Goal: Task Accomplishment & Management: Use online tool/utility

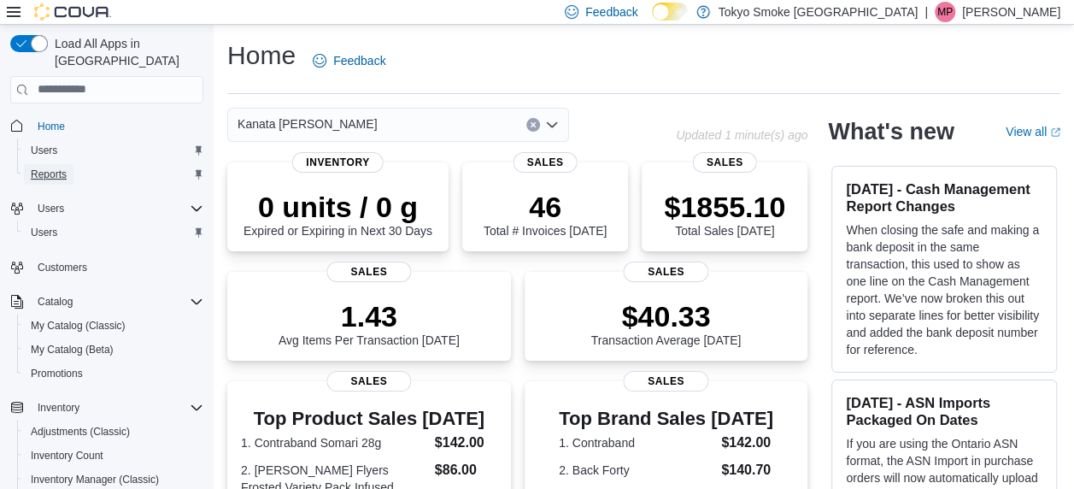
click at [58, 168] on span "Reports" at bounding box center [49, 175] width 36 height 14
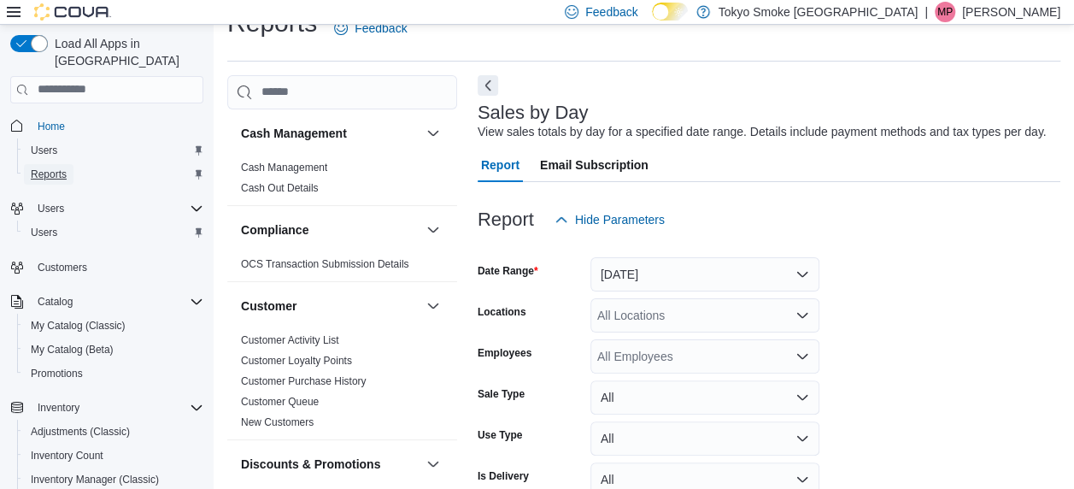
scroll to position [39, 0]
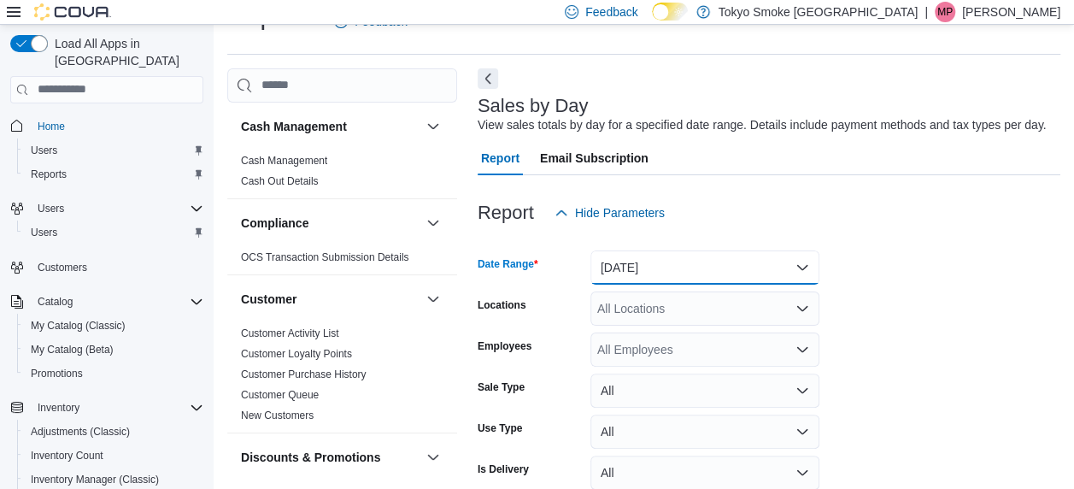
click at [634, 267] on button "[DATE]" at bounding box center [705, 267] width 229 height 34
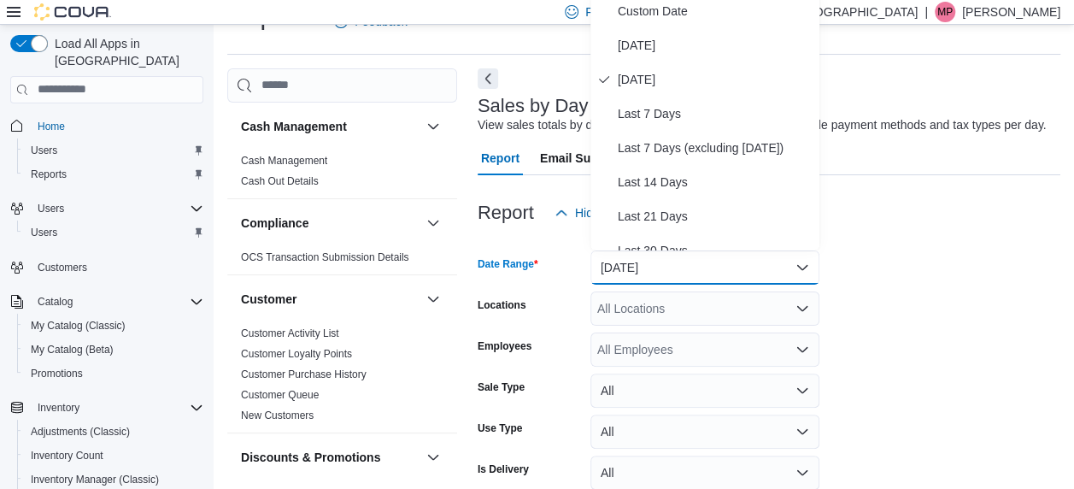
scroll to position [32, 0]
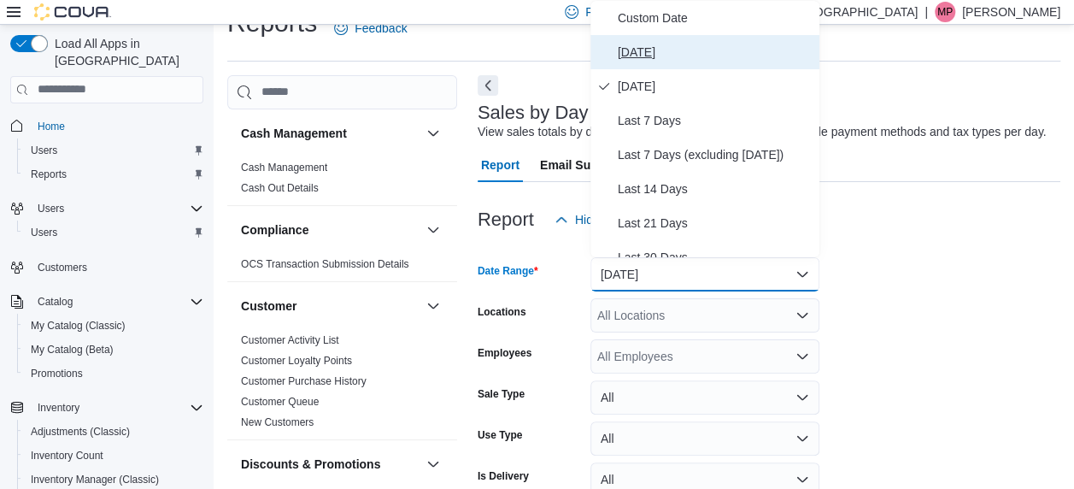
click at [639, 51] on span "[DATE]" at bounding box center [715, 52] width 195 height 21
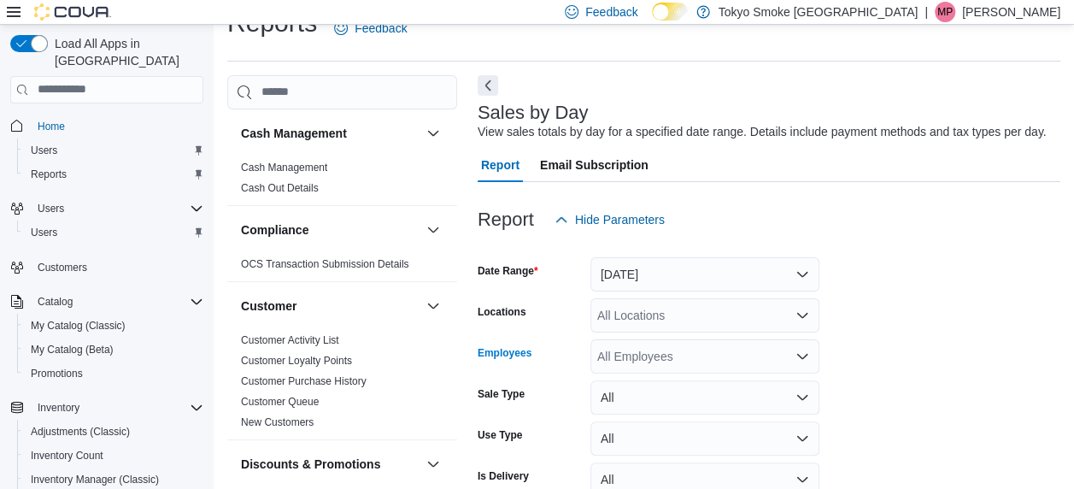
click at [682, 368] on div "All Employees" at bounding box center [705, 356] width 229 height 34
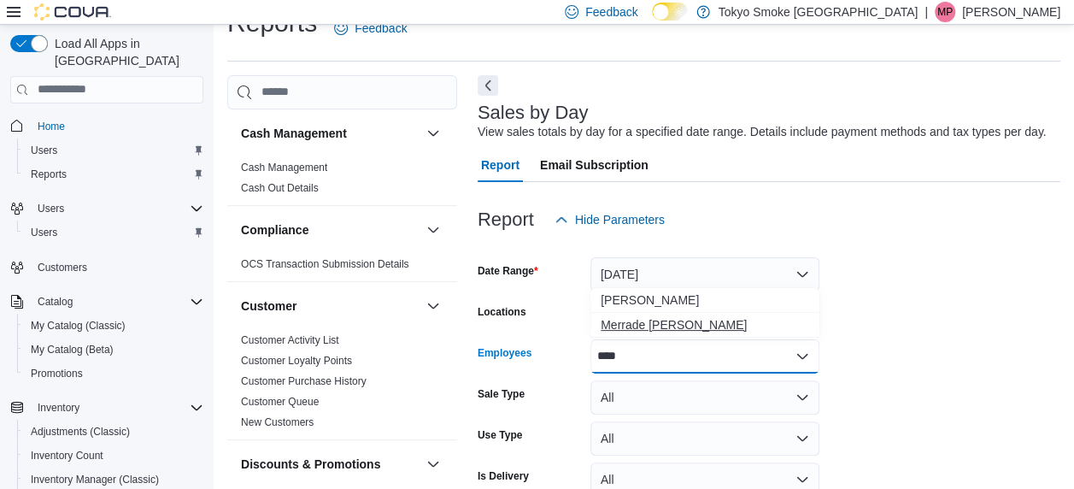
type input "****"
click at [692, 330] on span "Merrade [PERSON_NAME]" at bounding box center [705, 324] width 209 height 17
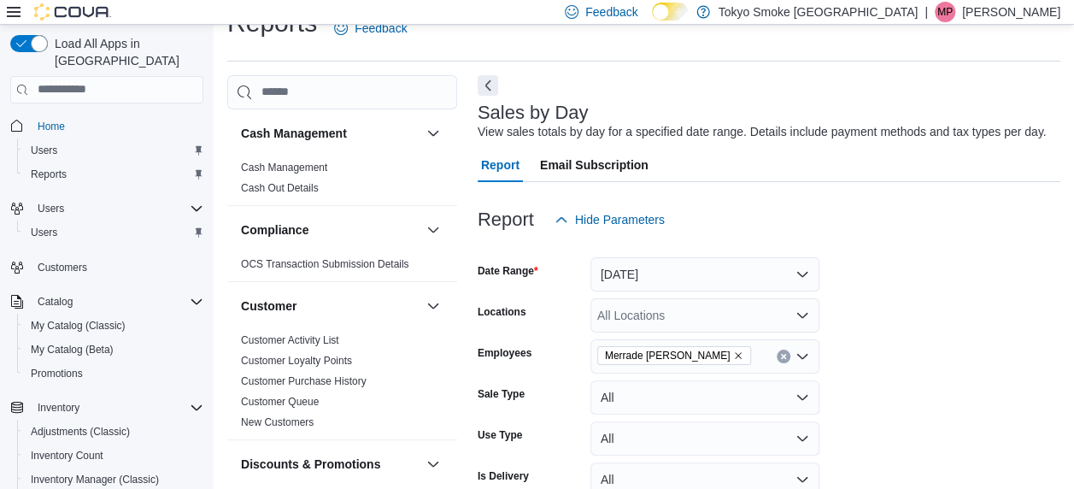
click at [865, 344] on form "Date Range [DATE] Locations All Locations Employees [GEOGRAPHIC_DATA] Simeoni S…" at bounding box center [769, 391] width 583 height 308
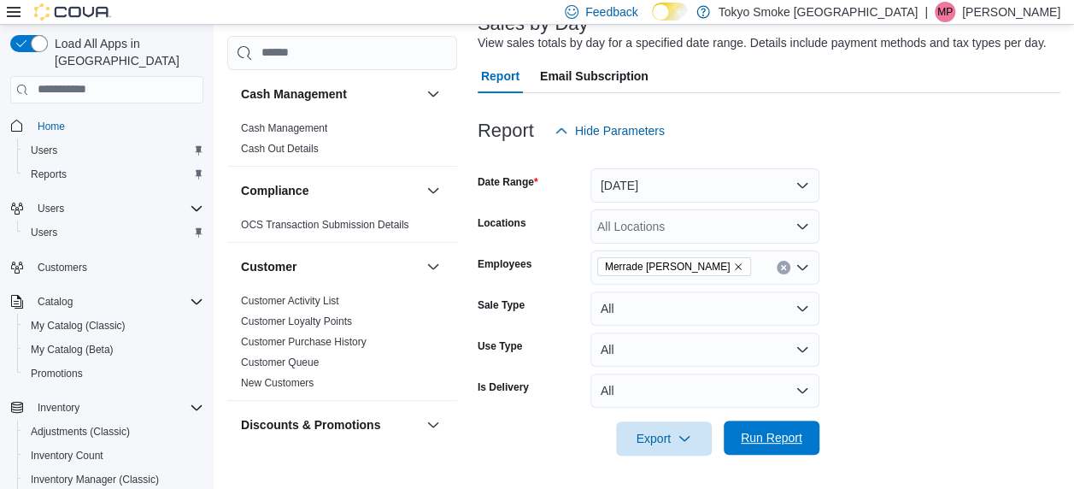
click at [768, 446] on span "Run Report" at bounding box center [771, 438] width 75 height 34
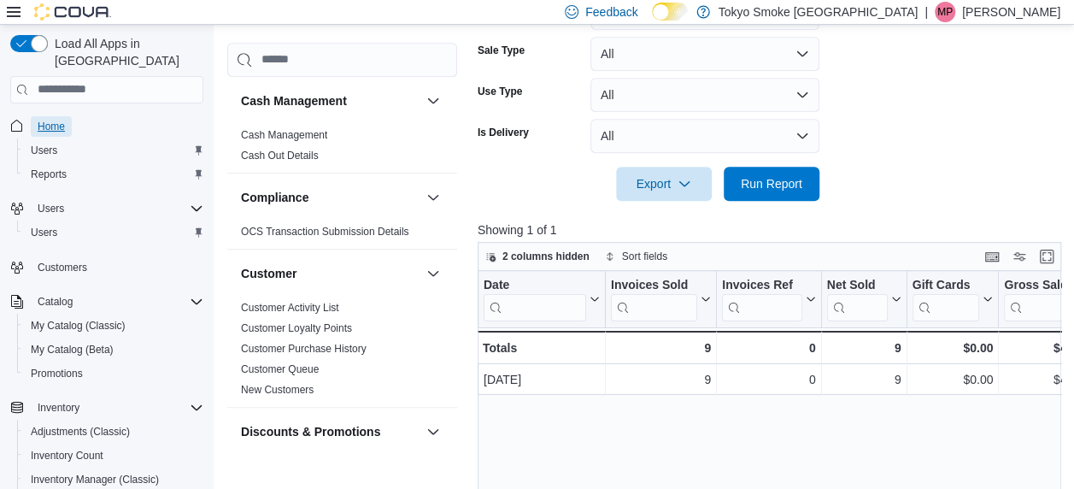
click at [44, 120] on span "Home" at bounding box center [51, 127] width 27 height 14
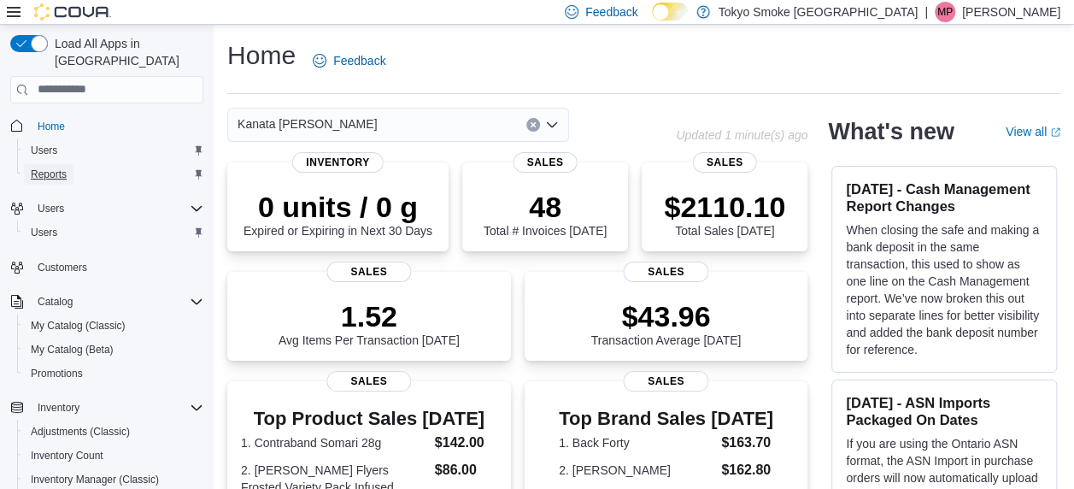
click at [43, 164] on span "Reports" at bounding box center [49, 174] width 36 height 21
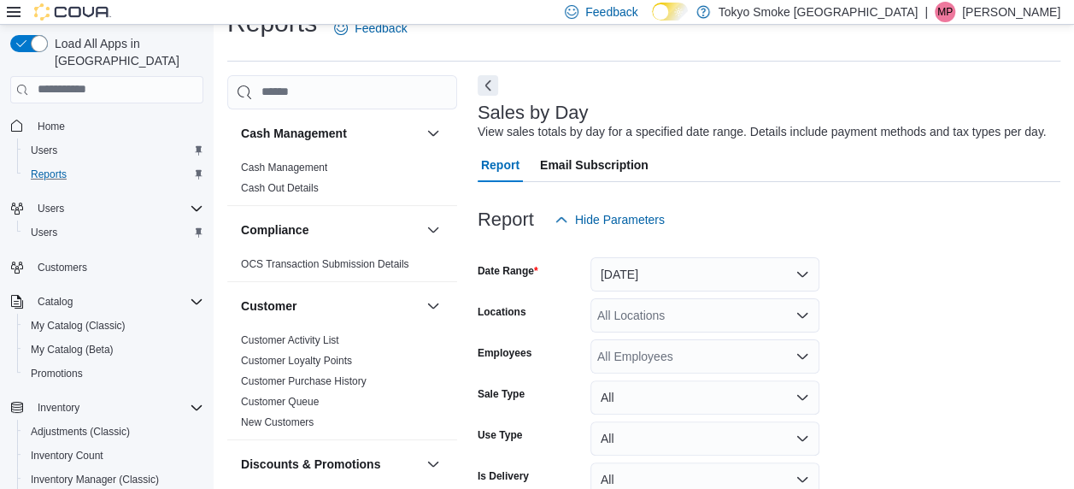
scroll to position [39, 0]
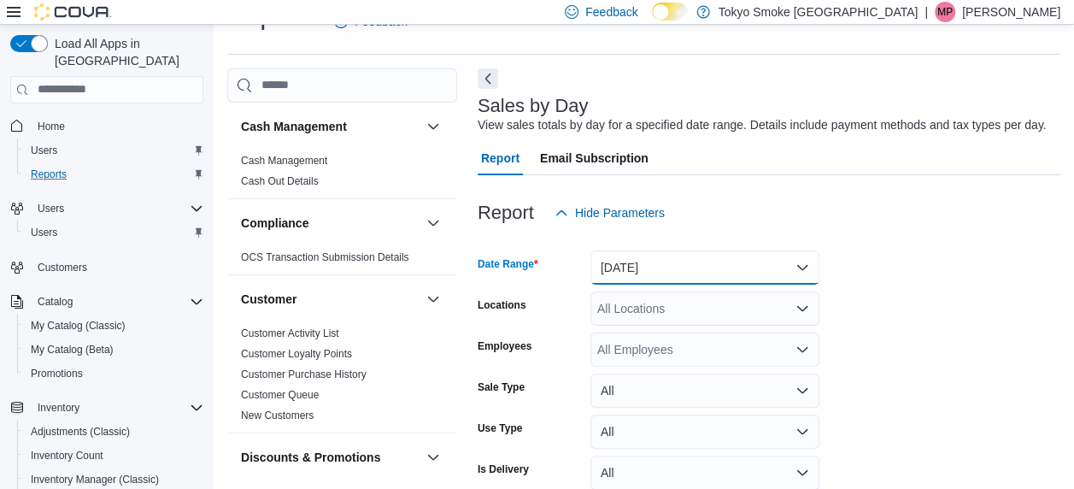
click at [646, 277] on button "[DATE]" at bounding box center [705, 267] width 229 height 34
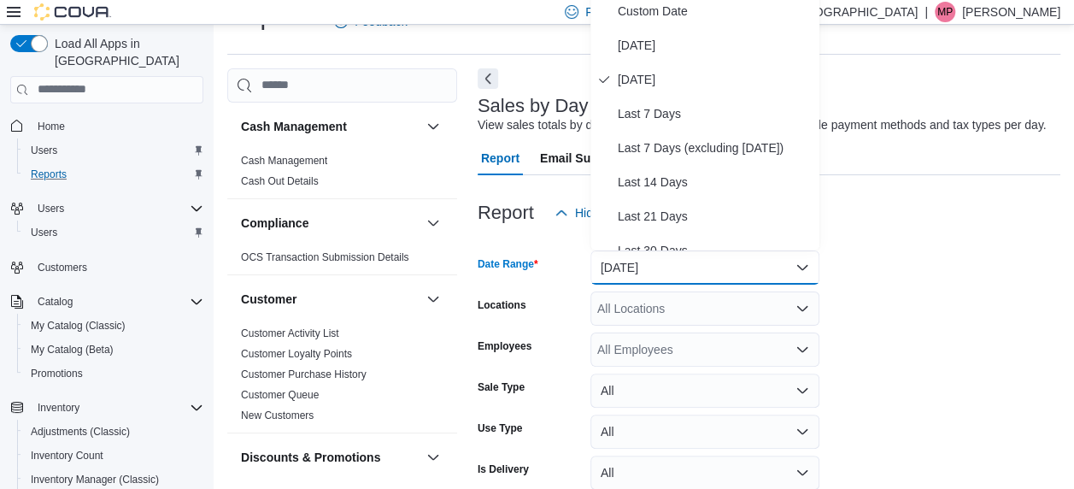
scroll to position [32, 0]
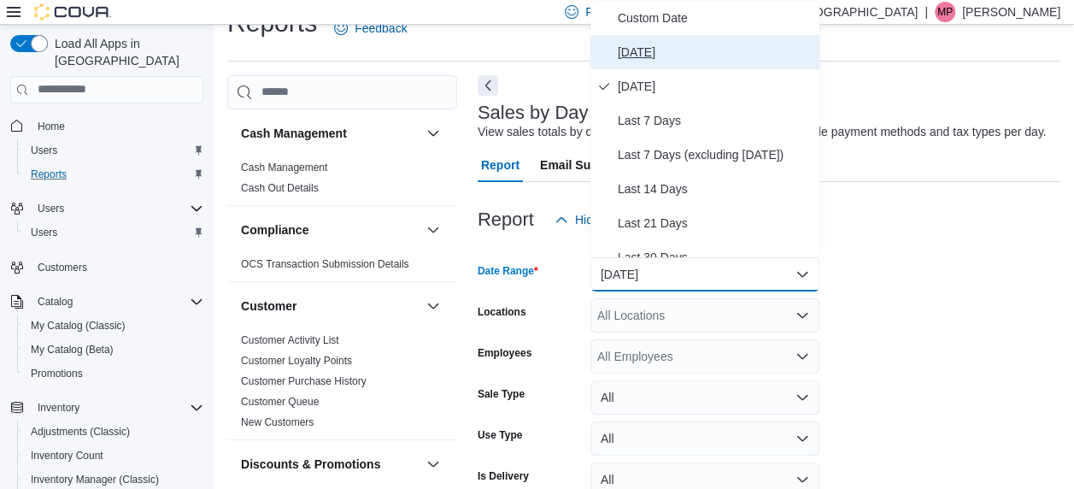
click at [655, 44] on span "[DATE]" at bounding box center [715, 52] width 195 height 21
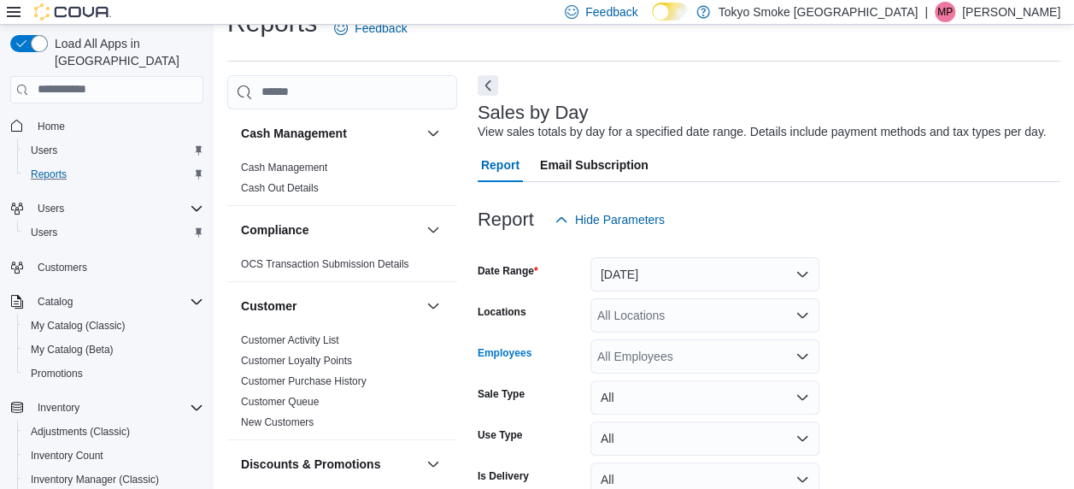
click at [638, 354] on div "All Employees" at bounding box center [705, 356] width 229 height 34
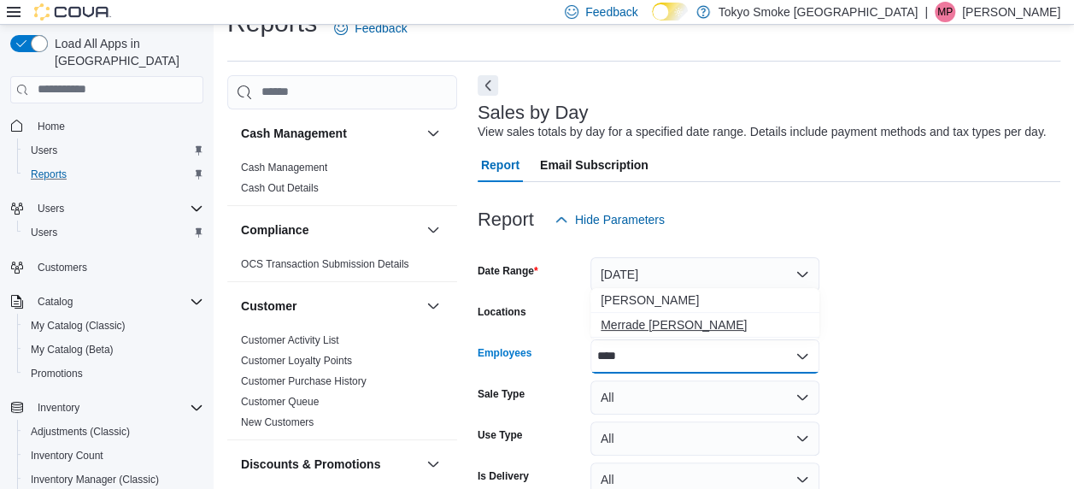
type input "****"
click at [668, 315] on button "Merrade [PERSON_NAME]" at bounding box center [705, 325] width 229 height 25
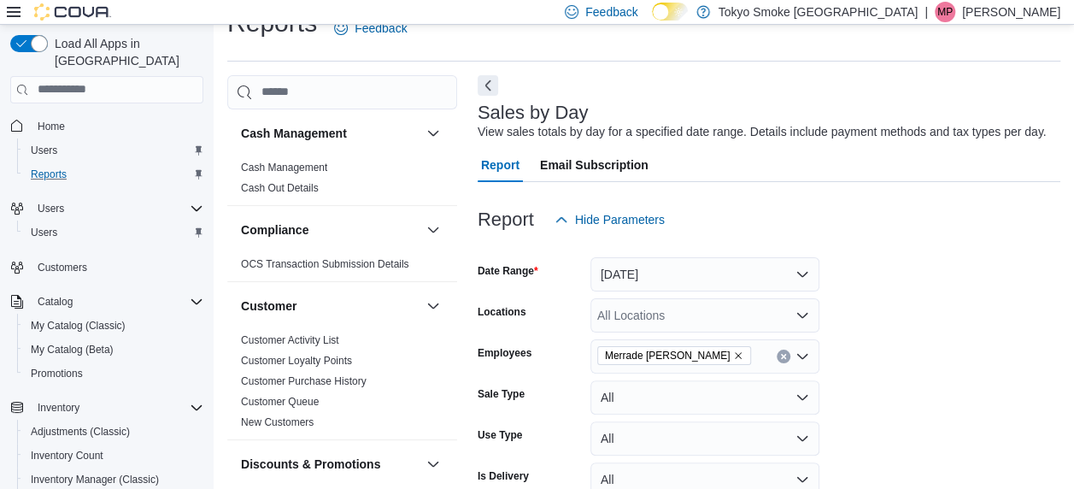
click at [955, 349] on form "Date Range [DATE] Locations All Locations Employees [GEOGRAPHIC_DATA] Simeoni S…" at bounding box center [769, 391] width 583 height 308
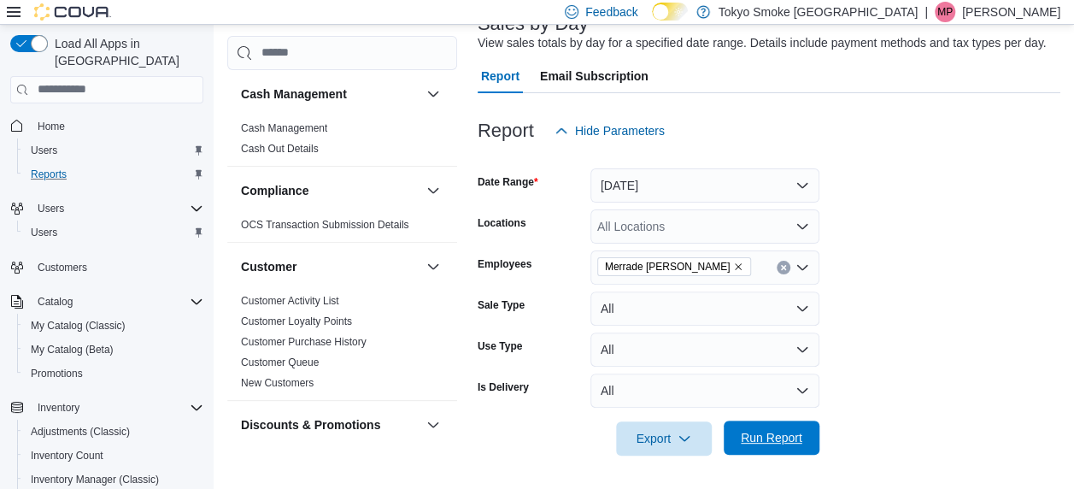
click at [762, 428] on span "Run Report" at bounding box center [771, 438] width 75 height 34
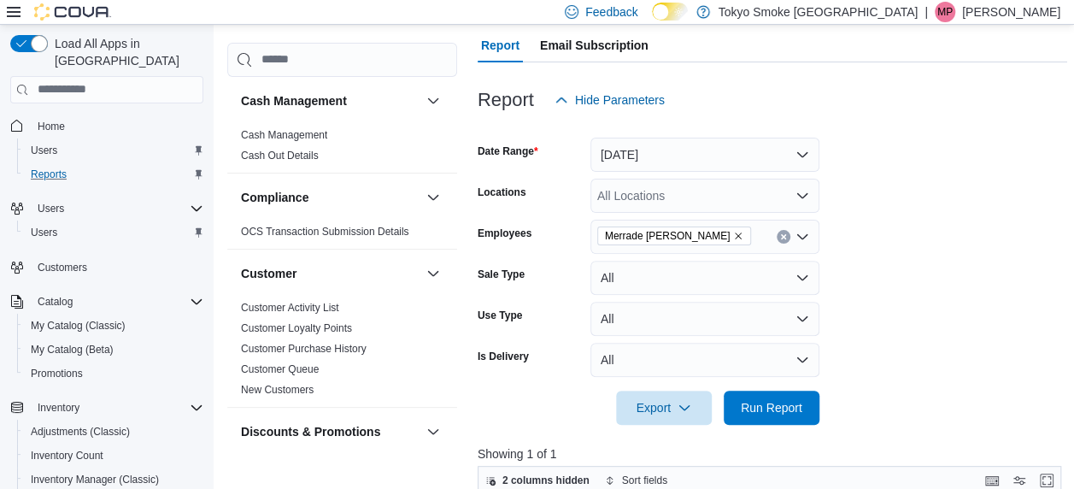
scroll to position [152, 0]
click at [667, 154] on button "[DATE]" at bounding box center [705, 155] width 229 height 34
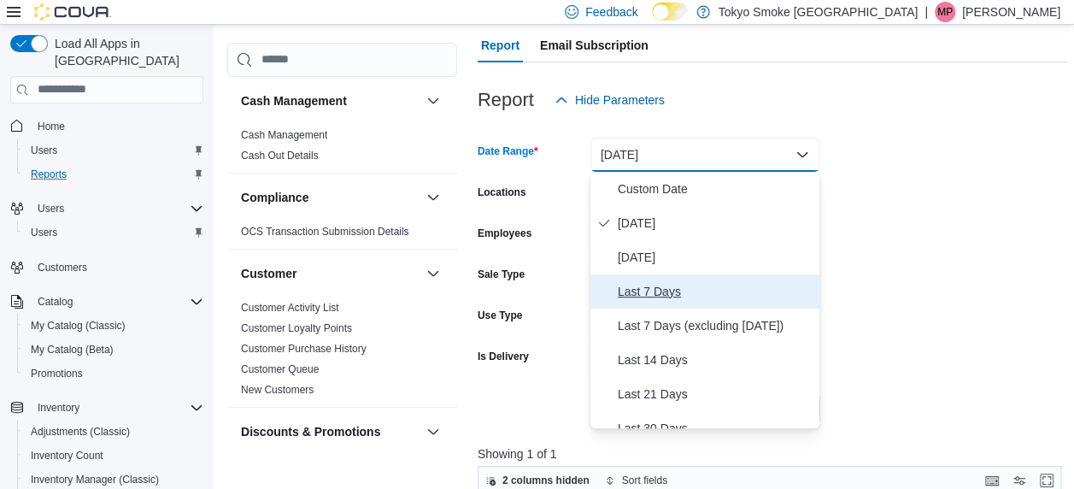
click at [643, 289] on span "Last 7 Days" at bounding box center [715, 291] width 195 height 21
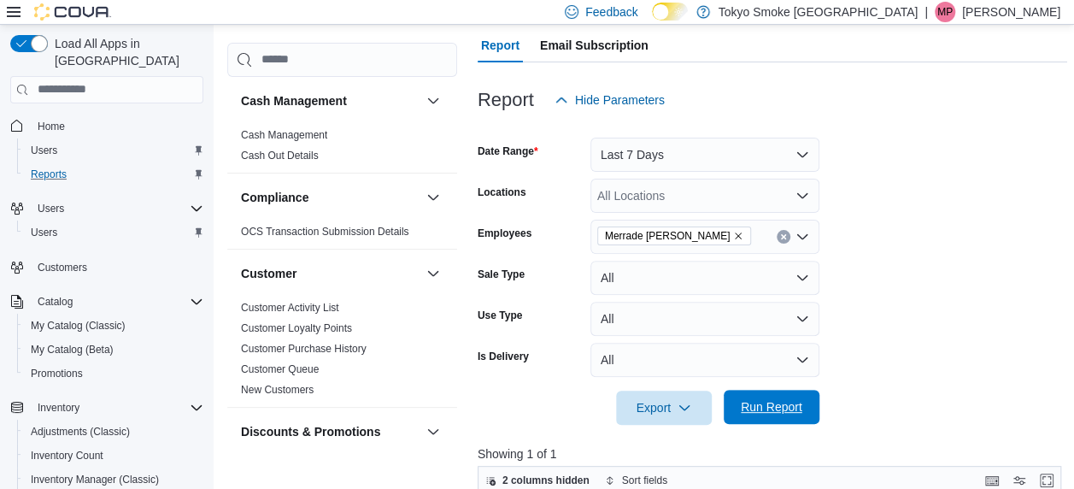
click at [800, 402] on span "Run Report" at bounding box center [772, 406] width 62 height 17
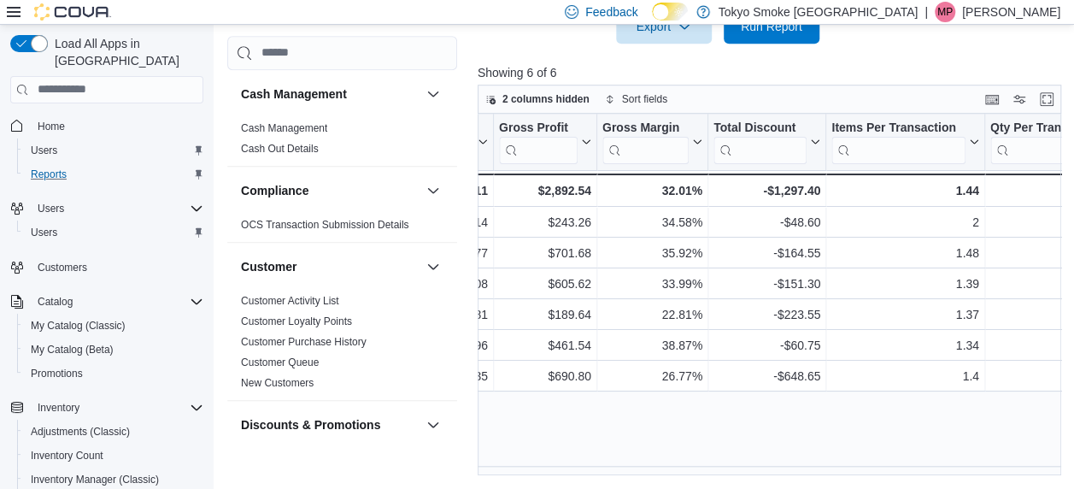
scroll to position [0, 986]
click at [833, 423] on div "Date Click to view column header actions Invoices Sold Click to view column hea…" at bounding box center [773, 295] width 590 height 362
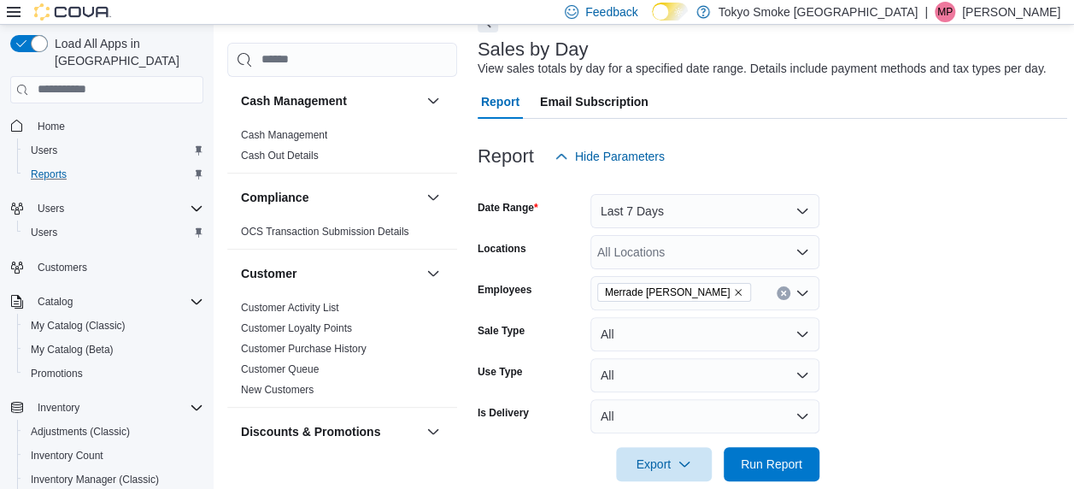
scroll to position [32, 0]
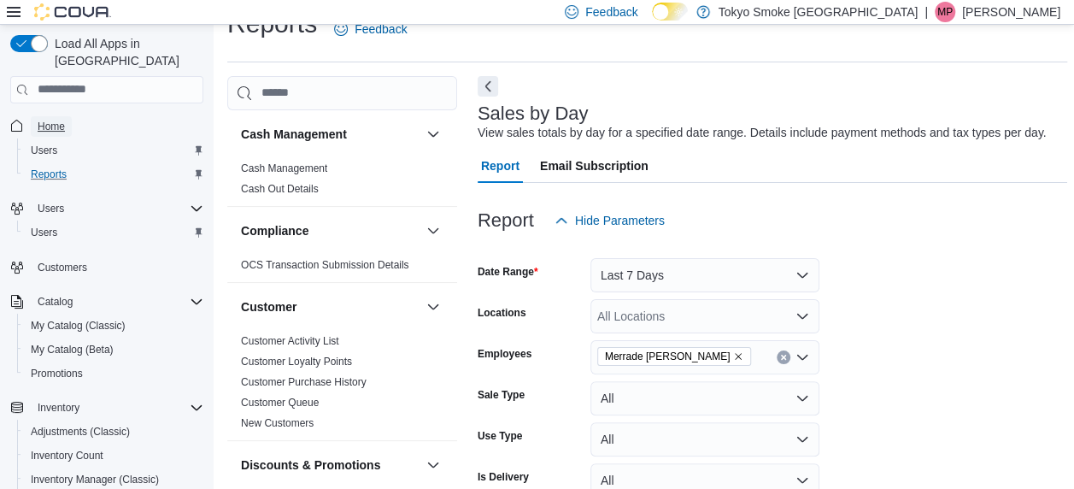
click at [48, 120] on span "Home" at bounding box center [51, 127] width 27 height 14
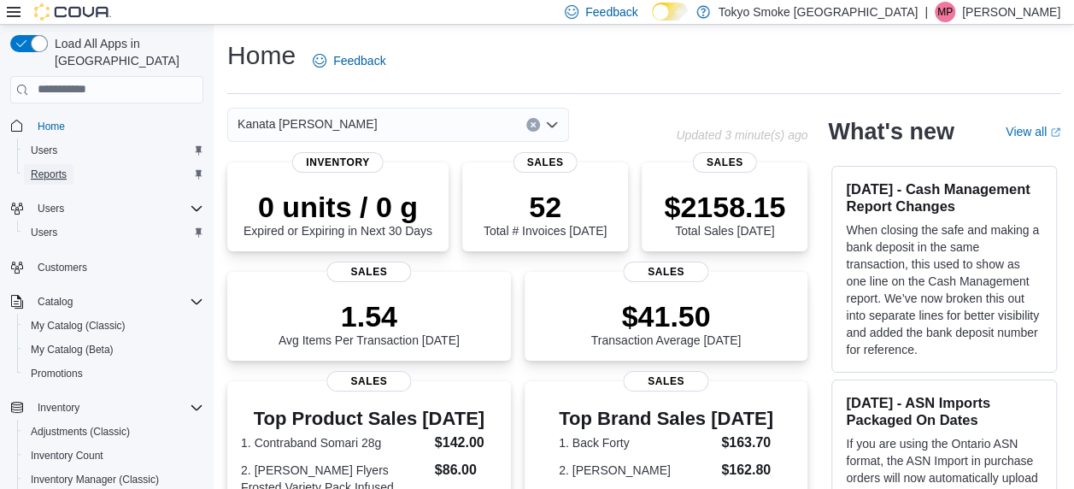
click at [49, 164] on span "Reports" at bounding box center [49, 174] width 36 height 21
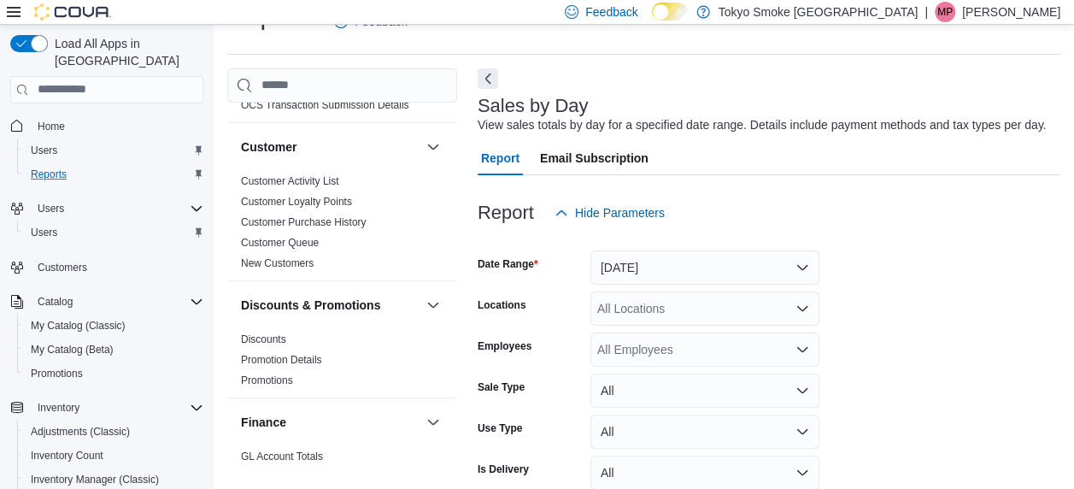
scroll to position [153, 0]
click at [646, 280] on button "[DATE]" at bounding box center [705, 267] width 229 height 34
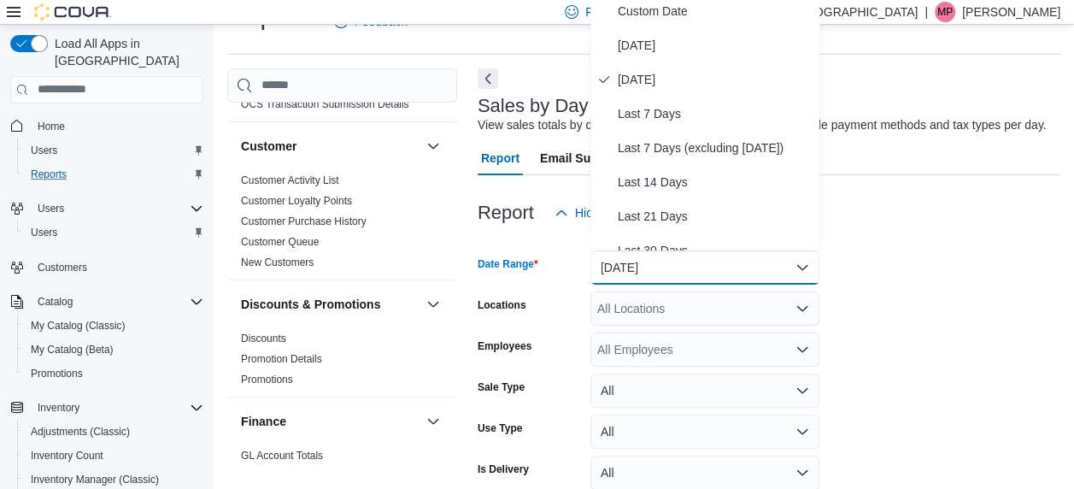
scroll to position [32, 0]
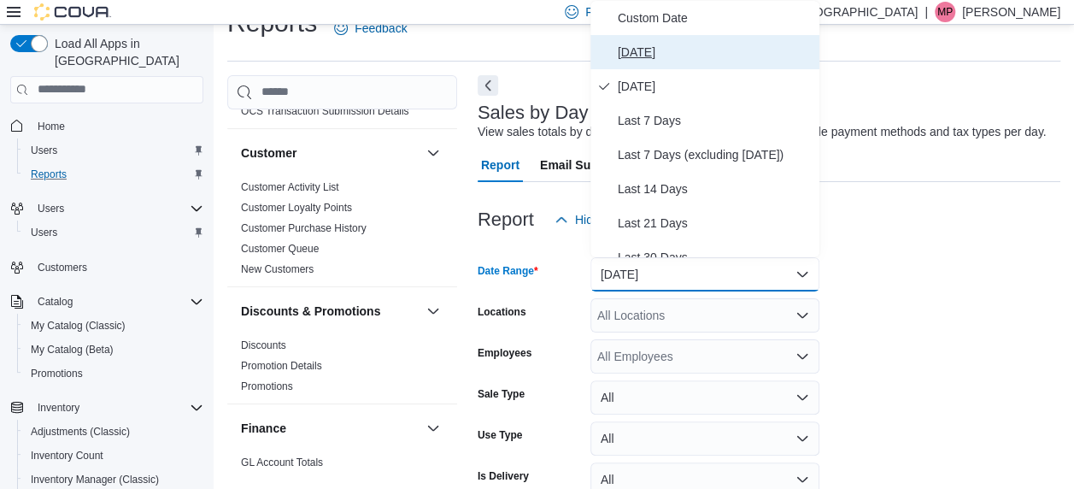
click at [627, 67] on button "[DATE]" at bounding box center [705, 52] width 229 height 34
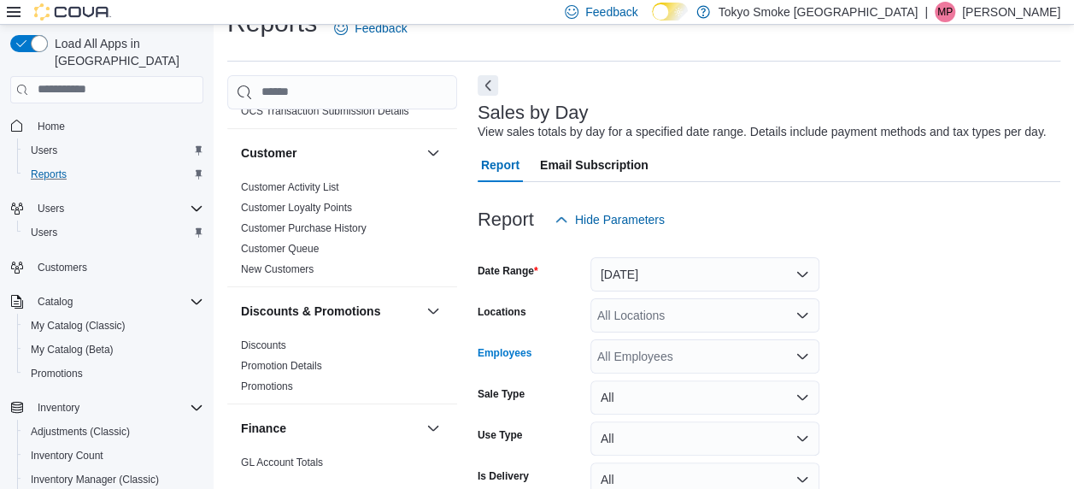
click at [644, 349] on div "All Employees" at bounding box center [705, 356] width 229 height 34
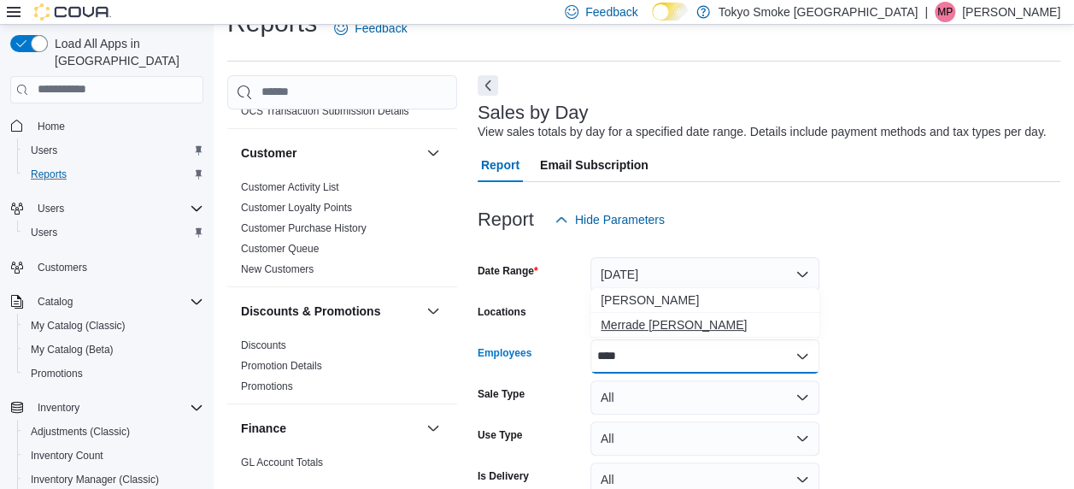
type input "****"
click at [644, 320] on span "Merrade [PERSON_NAME]" at bounding box center [705, 324] width 209 height 17
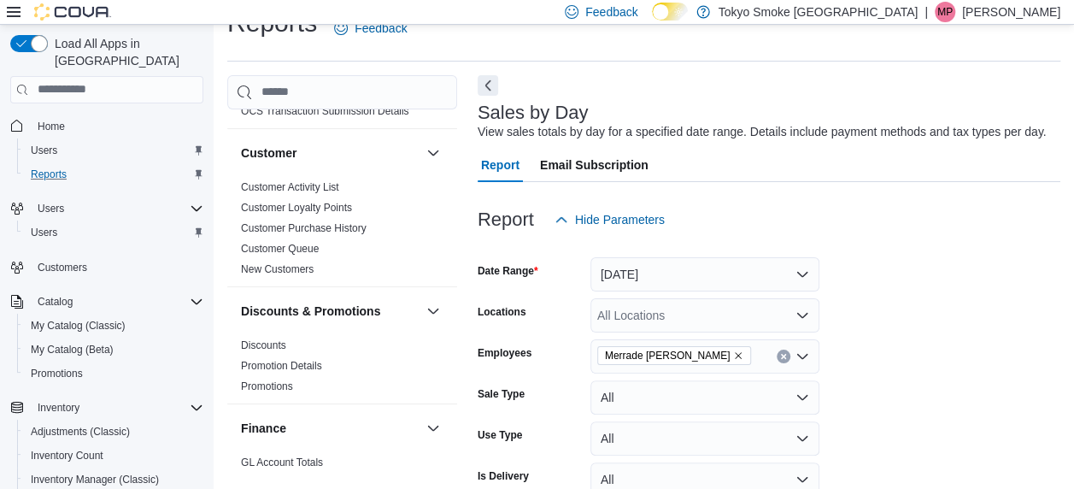
click at [1002, 311] on form "Date Range [DATE] Locations All Locations Employees [GEOGRAPHIC_DATA] Simeoni S…" at bounding box center [769, 391] width 583 height 308
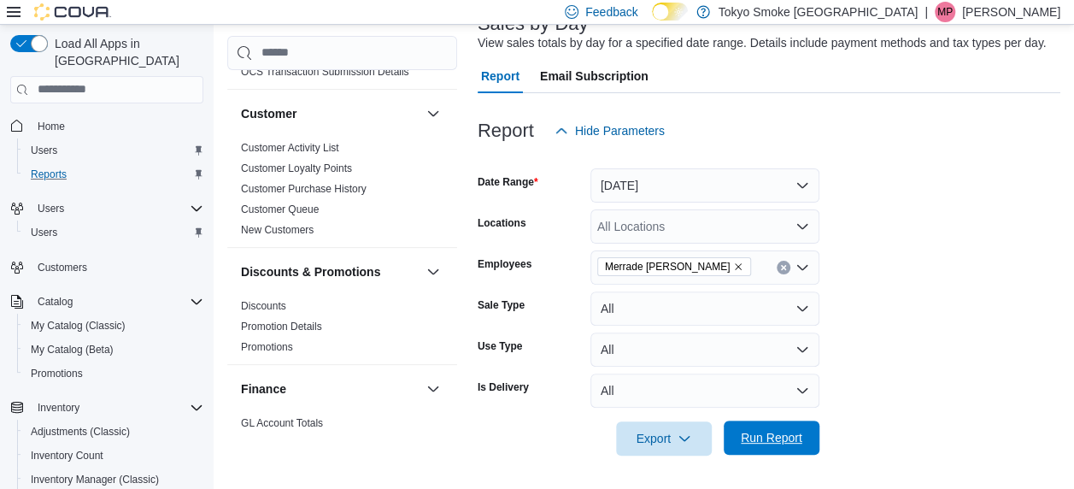
click at [776, 432] on span "Run Report" at bounding box center [772, 437] width 62 height 17
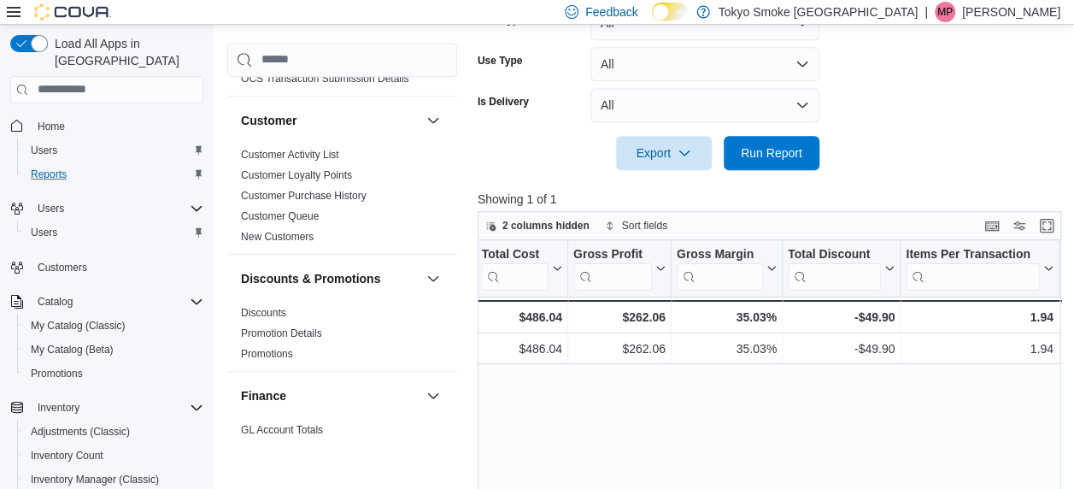
scroll to position [407, 0]
